Goal: Transaction & Acquisition: Purchase product/service

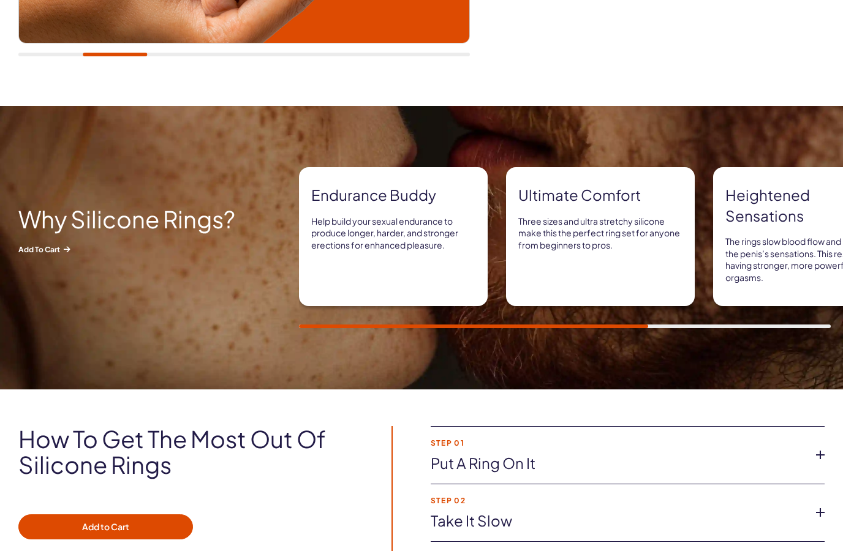
scroll to position [513, 0]
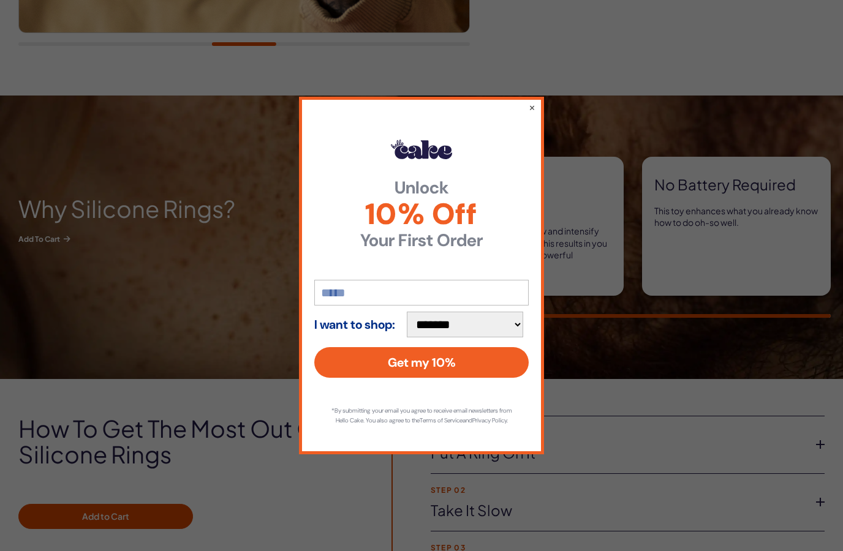
click at [534, 113] on button "×" at bounding box center [532, 107] width 7 height 12
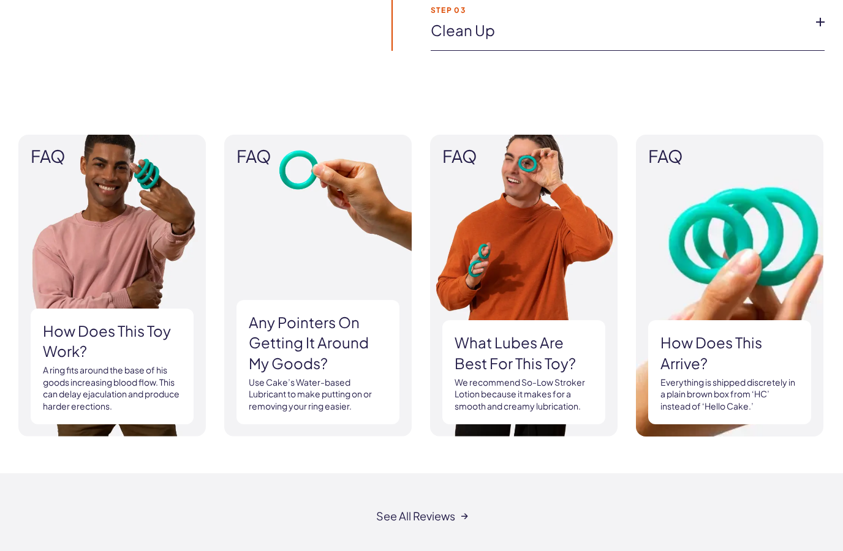
scroll to position [875, 0]
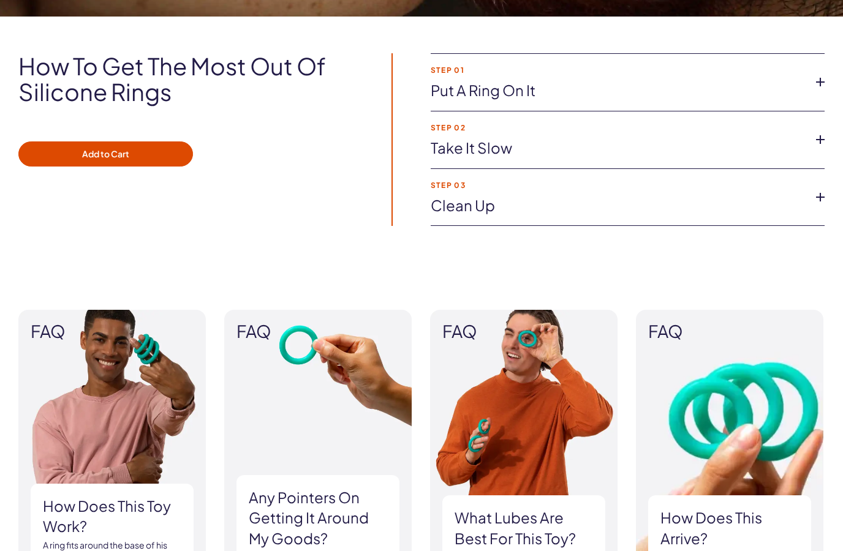
click at [821, 73] on icon at bounding box center [820, 82] width 18 height 18
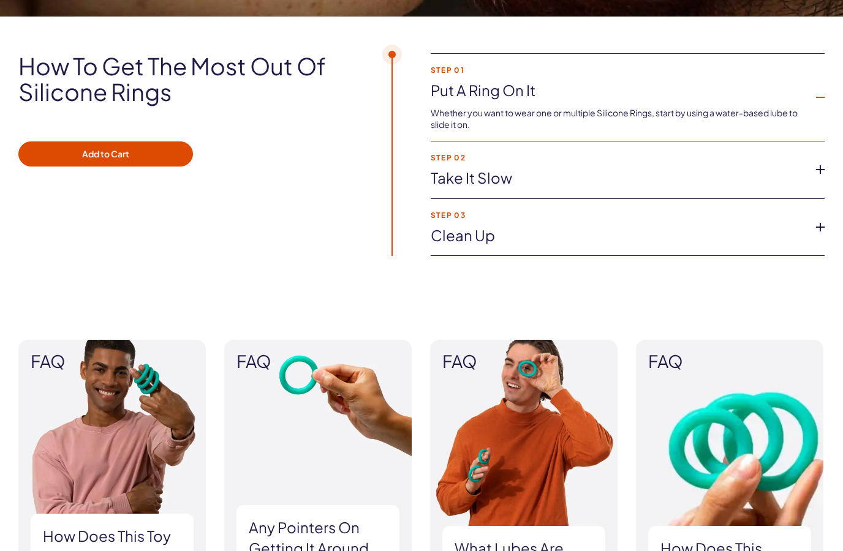
click at [816, 88] on icon at bounding box center [820, 97] width 18 height 18
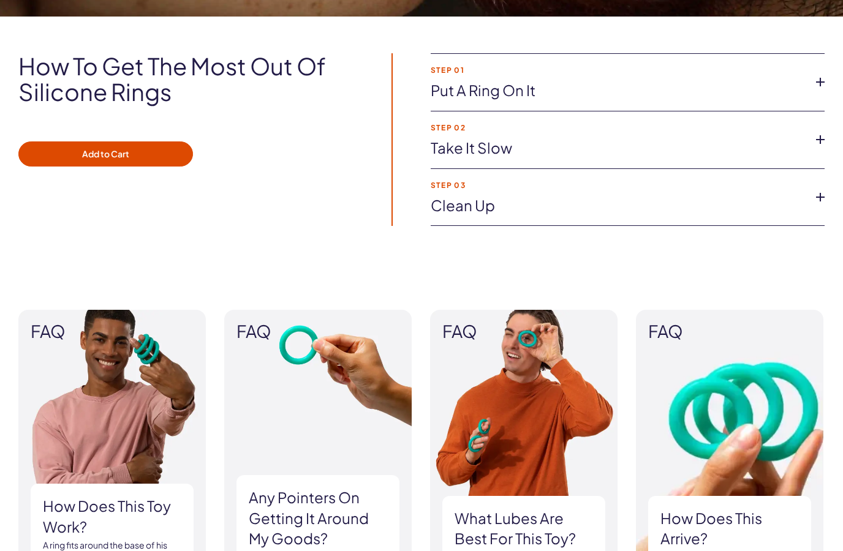
click at [814, 81] on icon at bounding box center [820, 82] width 18 height 18
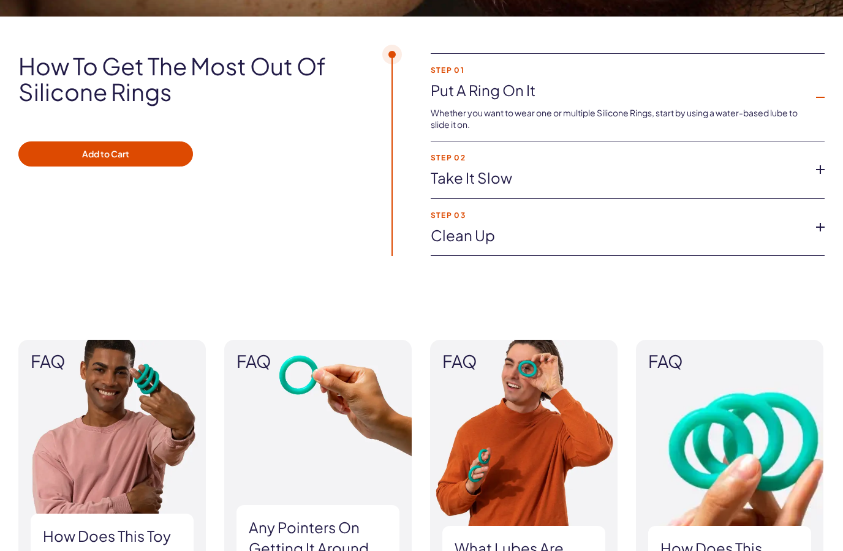
click at [817, 227] on icon at bounding box center [820, 227] width 18 height 18
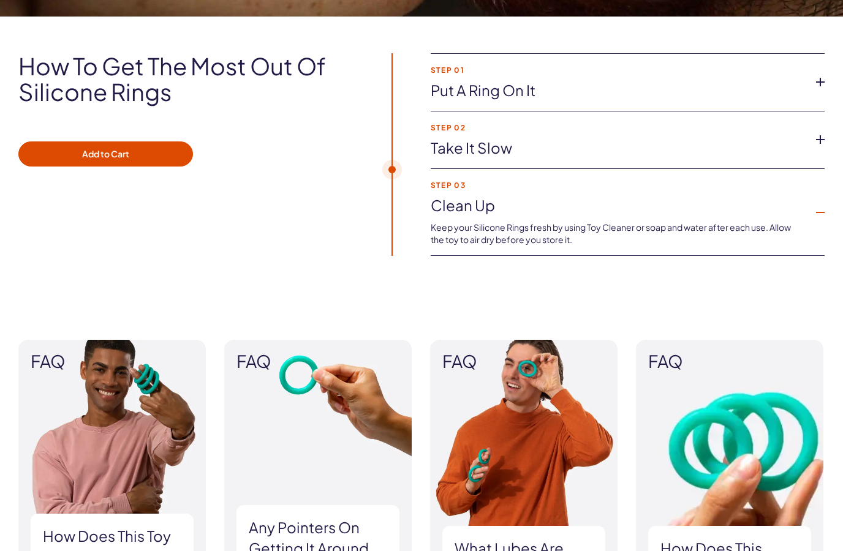
click at [814, 224] on li "Step 03 Clean up Keep your Silicone Rings fresh by using Toy Cleaner or soap an…" at bounding box center [628, 213] width 394 height 88
click at [814, 205] on icon at bounding box center [820, 212] width 18 height 18
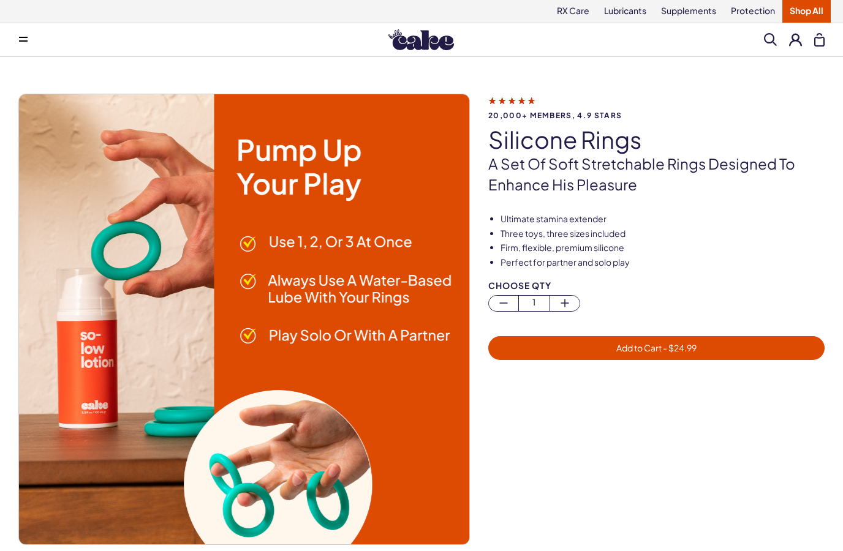
scroll to position [0, 0]
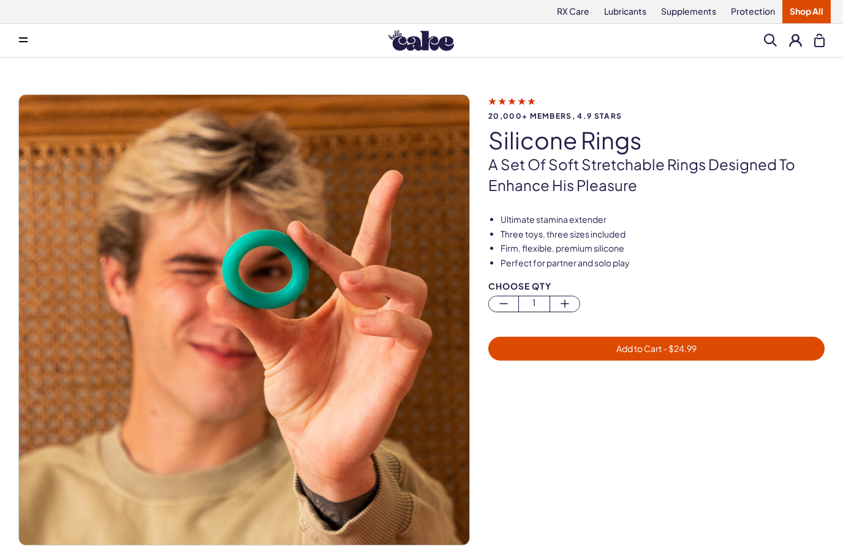
click at [32, 34] on button at bounding box center [23, 40] width 24 height 24
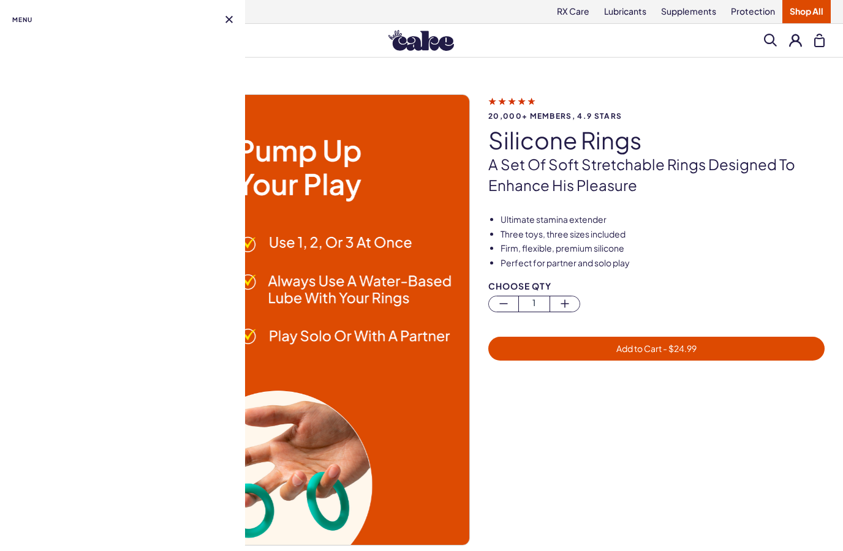
click at [31, 23] on span "Menu" at bounding box center [22, 19] width 20 height 15
click at [23, 21] on span "Menu" at bounding box center [22, 19] width 20 height 15
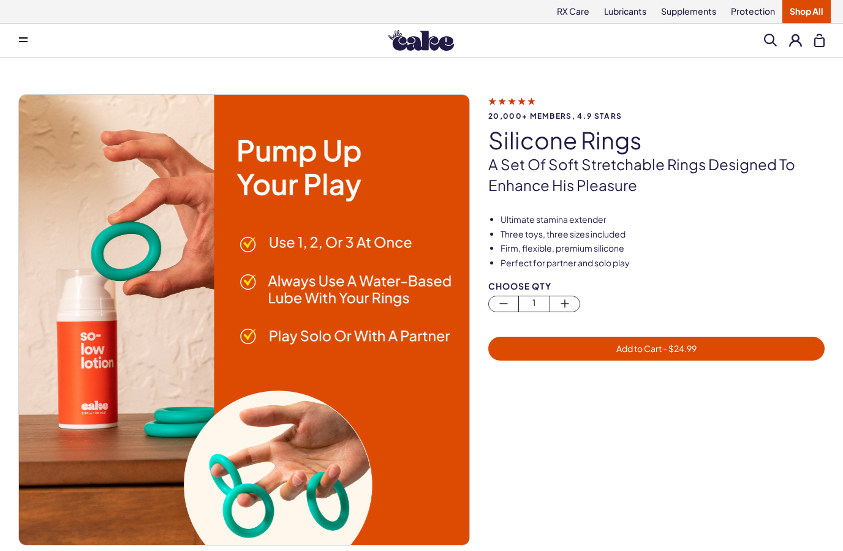
click at [750, 219] on li "Ultimate stamina extender" at bounding box center [662, 220] width 324 height 12
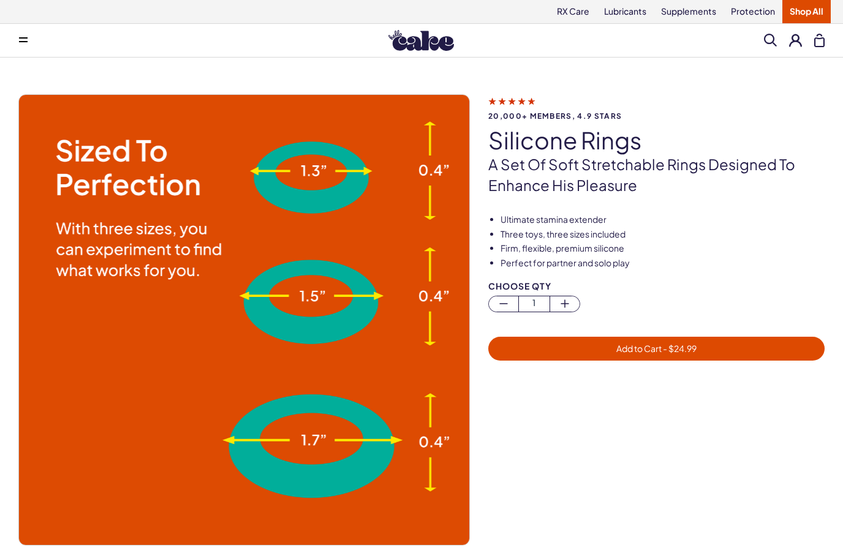
click at [805, 6] on link "Shop All" at bounding box center [806, 11] width 48 height 23
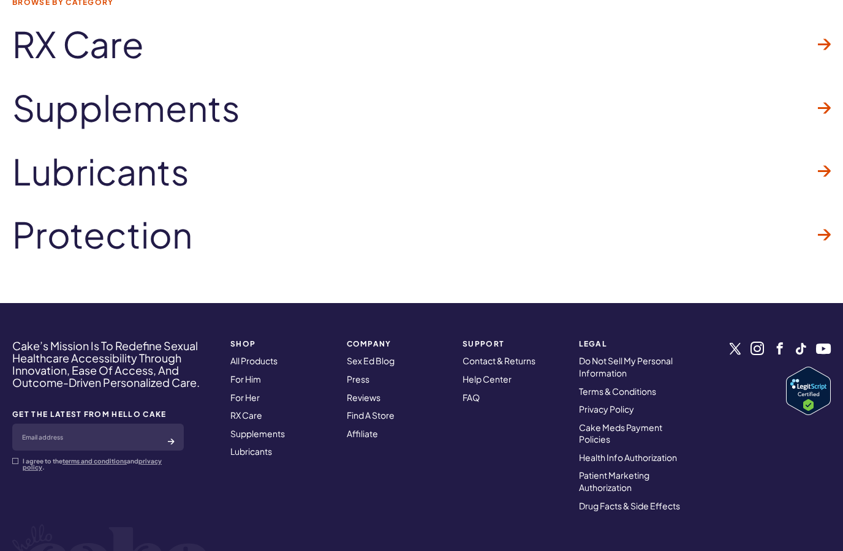
scroll to position [6272, 0]
